Goal: Task Accomplishment & Management: Manage account settings

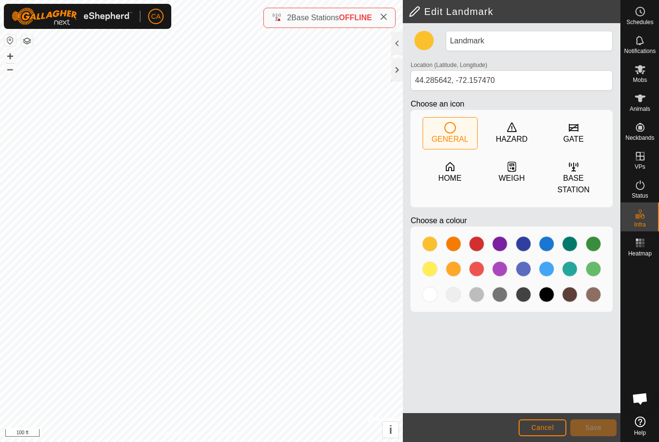
click at [545, 428] on span "Cancel" at bounding box center [542, 428] width 23 height 8
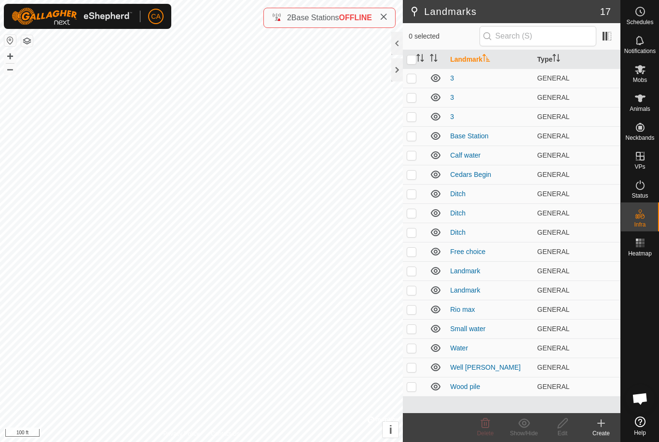
click at [418, 233] on td at bounding box center [414, 232] width 23 height 19
checkbox input "true"
click at [413, 219] on td at bounding box center [414, 212] width 23 height 19
checkbox input "true"
click at [415, 196] on p-checkbox at bounding box center [411, 194] width 10 height 8
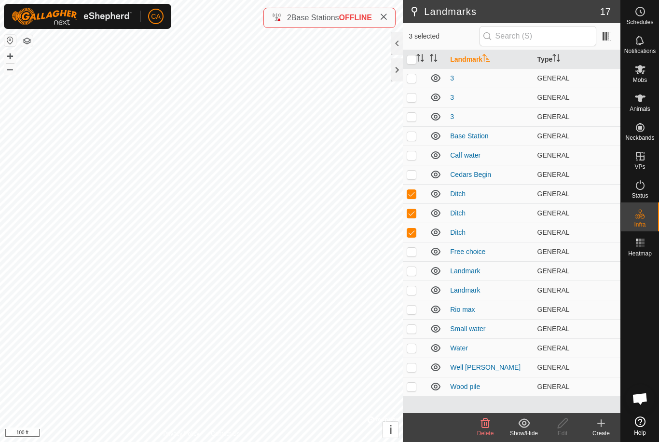
click at [484, 431] on span "Delete" at bounding box center [485, 433] width 17 height 7
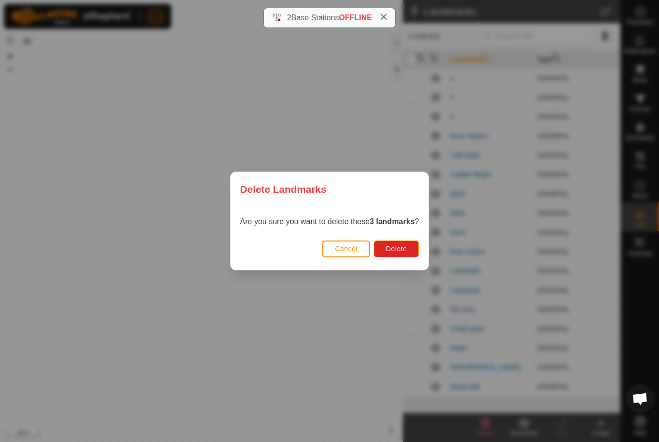
click at [411, 252] on button "Delete" at bounding box center [396, 249] width 45 height 17
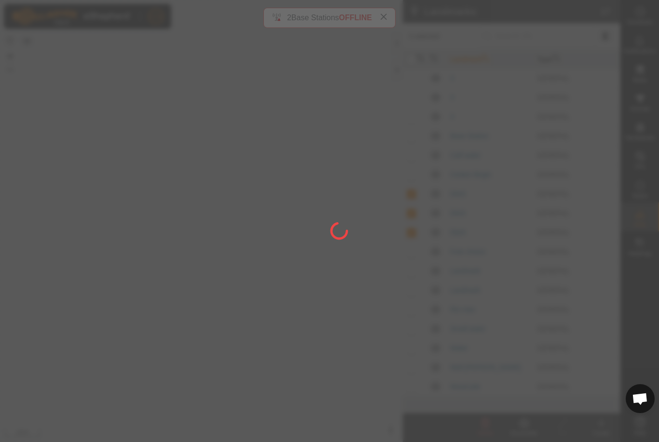
checkbox input "false"
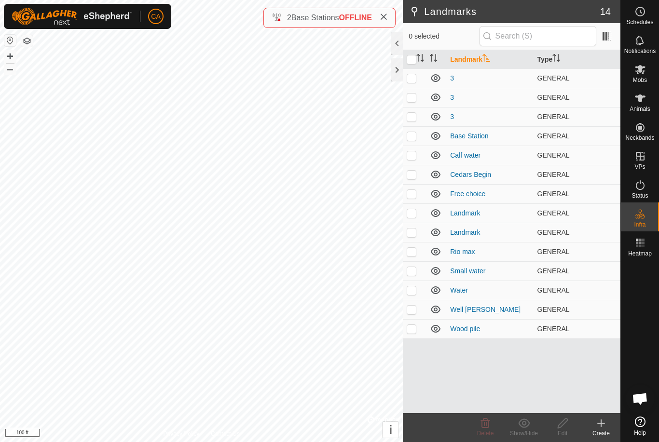
click at [419, 78] on td at bounding box center [414, 77] width 23 height 19
click at [413, 84] on td at bounding box center [414, 77] width 23 height 19
checkbox input "false"
click at [409, 98] on p-checkbox at bounding box center [411, 98] width 10 height 8
click at [414, 103] on td at bounding box center [414, 97] width 23 height 19
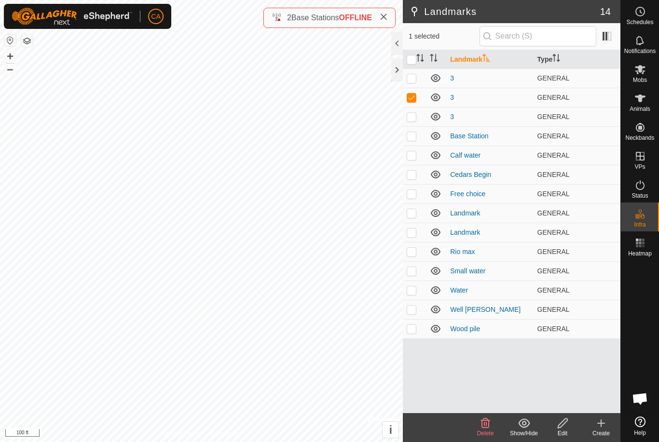
checkbox input "false"
click at [413, 119] on p-checkbox at bounding box center [411, 117] width 10 height 8
click at [409, 121] on p-checkbox at bounding box center [411, 117] width 10 height 8
checkbox input "false"
click at [24, 39] on button "button" at bounding box center [27, 41] width 12 height 12
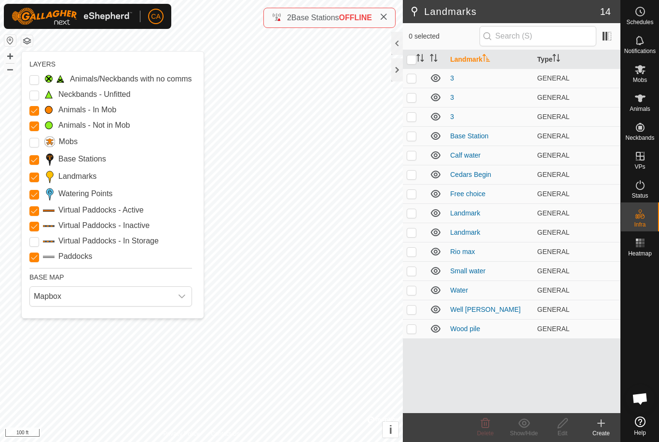
click at [25, 171] on div "LAYERS Animals/Neckbands with no comms Neckbands - Unfitted Animals - In Mob An…" at bounding box center [113, 185] width 182 height 267
click at [31, 175] on input "Landmarks" at bounding box center [34, 178] width 10 height 10
